Goal: Information Seeking & Learning: Learn about a topic

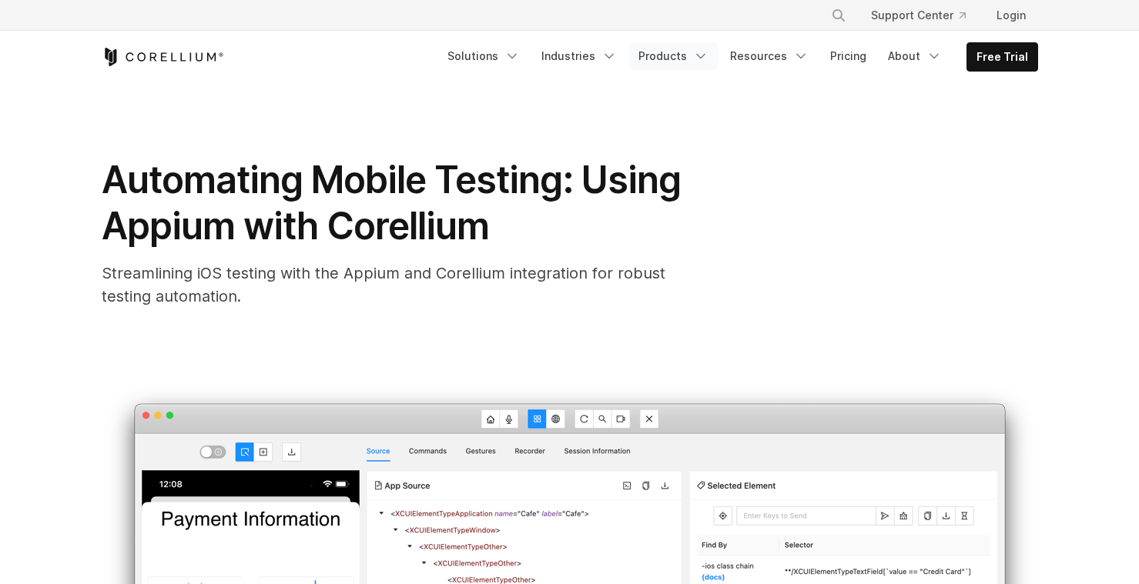
click at [669, 50] on link "Products" at bounding box center [673, 56] width 89 height 28
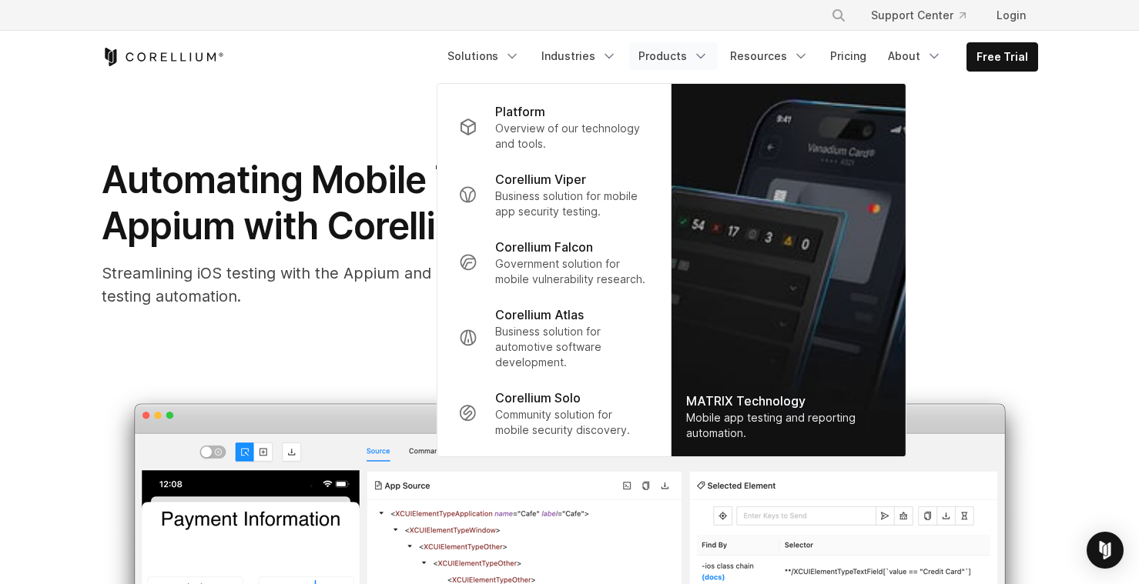
click at [606, 190] on p "Business solution for mobile app security testing." at bounding box center [571, 204] width 153 height 31
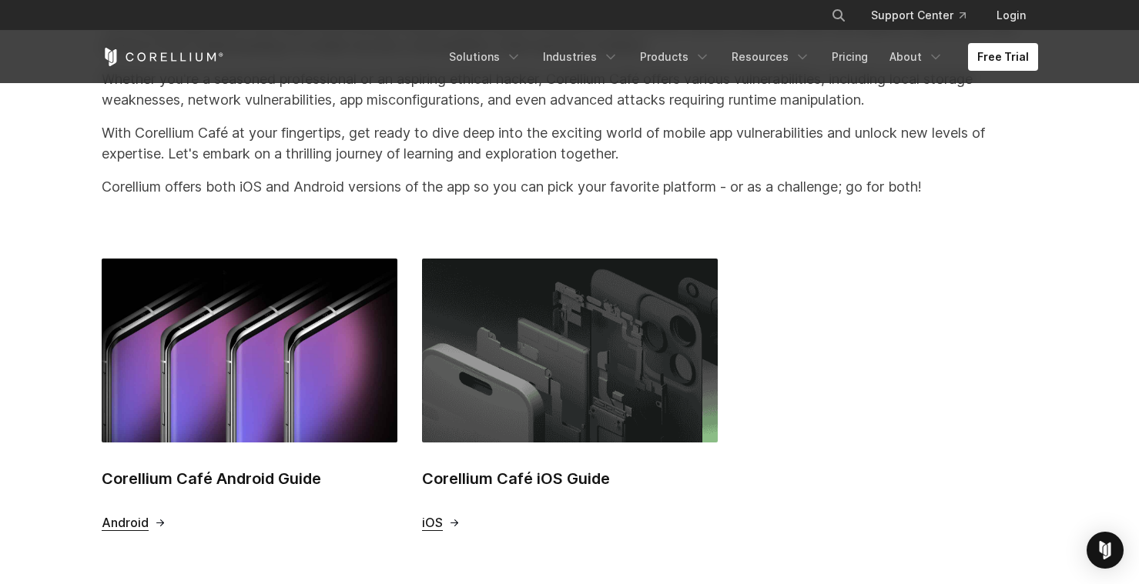
scroll to position [489, 0]
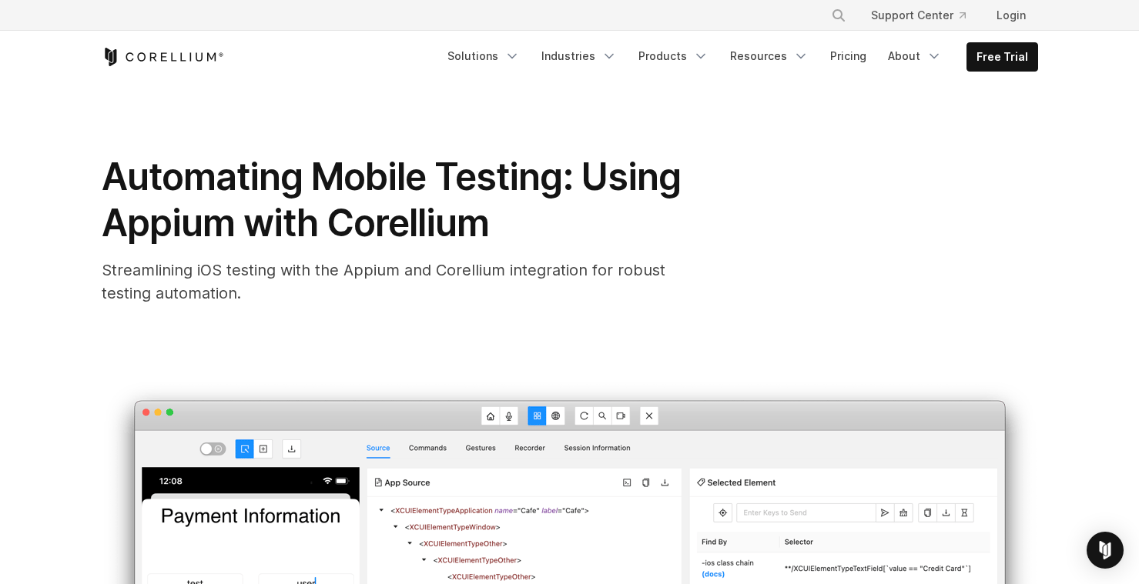
scroll to position [6, 0]
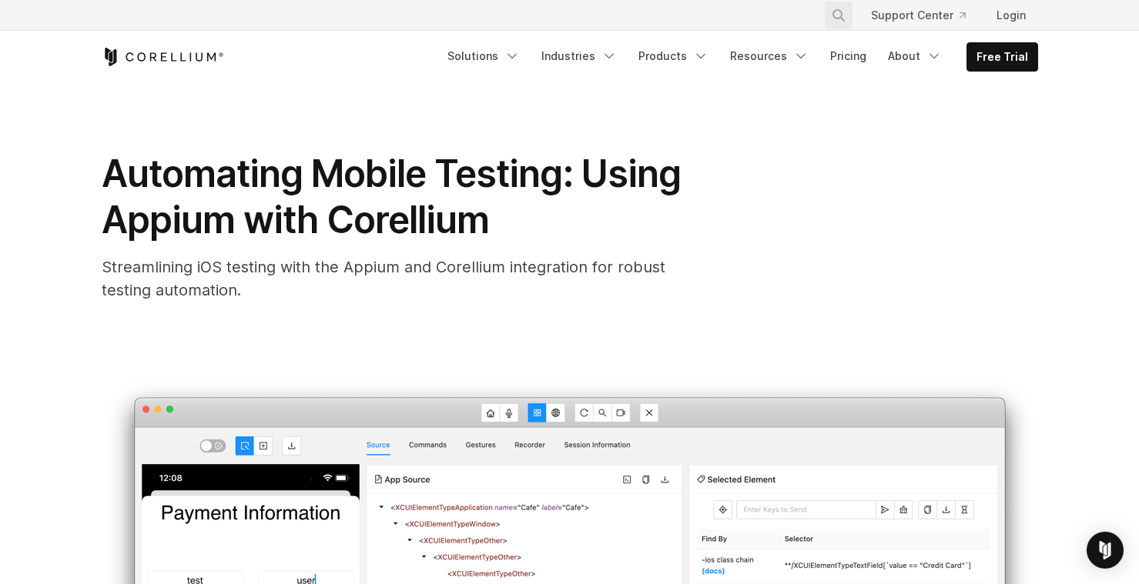
click at [841, 14] on icon "Search" at bounding box center [838, 15] width 12 height 12
click at [775, 14] on input "Search our site..." at bounding box center [759, 15] width 125 height 23
type input "**********"
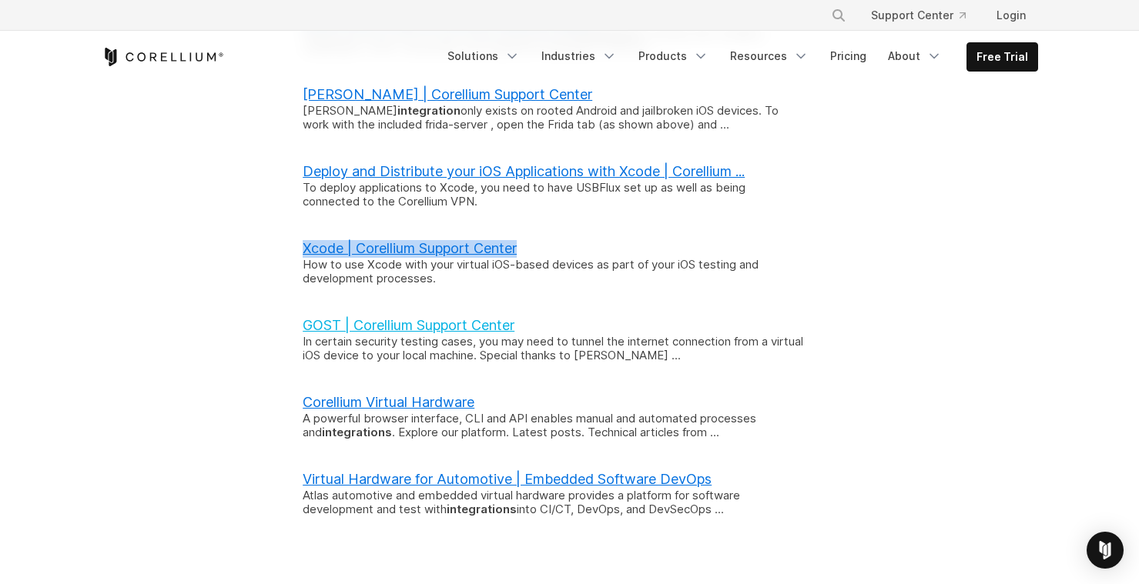
scroll to position [929, 0]
